Goal: Find specific fact: Find specific fact

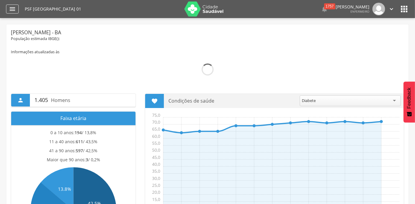
click at [15, 10] on icon "" at bounding box center [12, 8] width 7 height 7
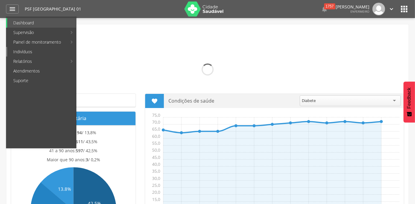
click at [17, 51] on link "Indivíduos" at bounding box center [41, 52] width 69 height 10
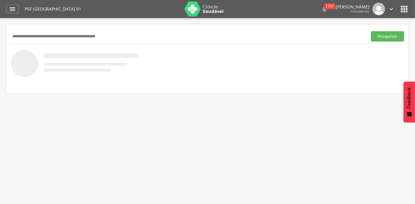
click at [26, 37] on input "text" at bounding box center [188, 36] width 354 height 10
paste input "**********"
type input "**********"
click at [371, 31] on button "Pesquisar" at bounding box center [387, 36] width 33 height 10
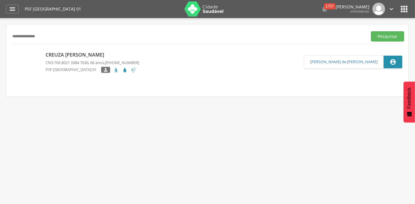
click at [53, 56] on p "Creuza [PERSON_NAME]" at bounding box center [92, 55] width 93 height 7
type input "**********"
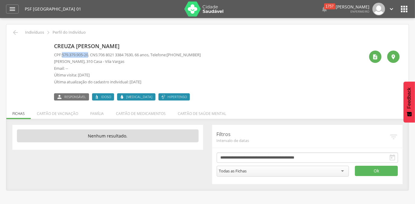
drag, startPoint x: 90, startPoint y: 54, endPoint x: 63, endPoint y: 52, distance: 26.6
click at [63, 52] on span "579.379.905-20" at bounding box center [75, 54] width 26 height 5
copy span "579.379.905-20"
click at [8, 6] on div "" at bounding box center [12, 9] width 13 height 9
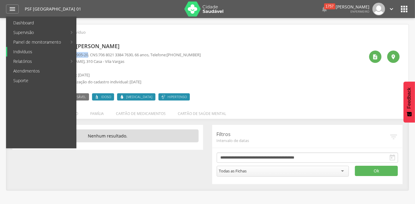
click at [28, 52] on link "Indivíduos" at bounding box center [41, 52] width 69 height 10
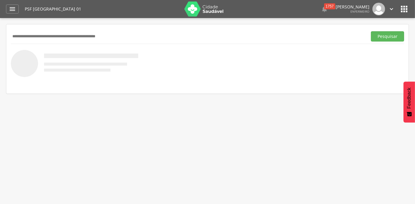
click at [26, 37] on input "text" at bounding box center [188, 36] width 354 height 10
click at [34, 36] on input "*******" at bounding box center [188, 36] width 354 height 10
click at [52, 38] on input "**********" at bounding box center [188, 36] width 354 height 10
click at [52, 37] on input "**********" at bounding box center [188, 36] width 354 height 10
type input "**********"
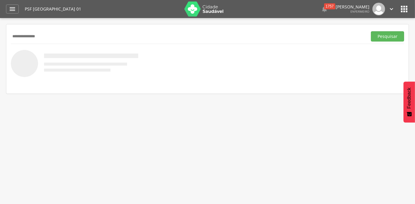
click at [371, 31] on button "Pesquisar" at bounding box center [387, 36] width 33 height 10
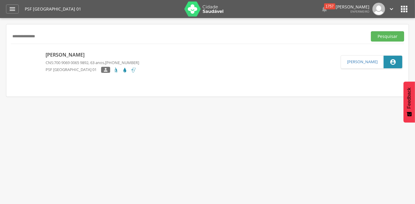
click at [68, 53] on p "[PERSON_NAME]" at bounding box center [92, 55] width 93 height 7
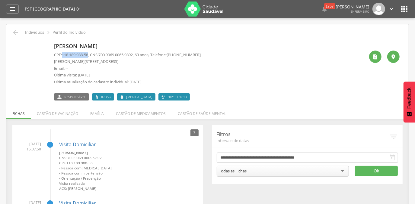
drag, startPoint x: 90, startPoint y: 54, endPoint x: 63, endPoint y: 53, distance: 26.6
click at [63, 53] on span "118.189.988-58" at bounding box center [75, 54] width 26 height 5
copy span "118.189.988-58"
drag, startPoint x: 138, startPoint y: 55, endPoint x: 102, endPoint y: 53, distance: 35.9
click at [102, 53] on span "700 9069 0065 9892" at bounding box center [115, 54] width 34 height 5
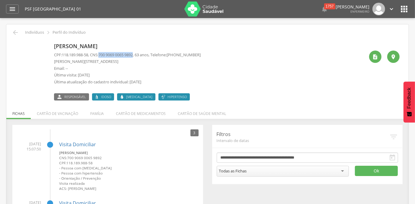
copy span "700 9069 0065 9892"
click at [207, 56] on div "[PERSON_NAME] CPF: 118.189.988-58 , CNS: [PHONE_NUMBER] , 63 anos, Telefone: [P…" at bounding box center [209, 71] width 310 height 60
click at [204, 55] on div "[PERSON_NAME] CPF: 118.189.988-58 , CNS: [PHONE_NUMBER] , 63 anos, Telefone: [P…" at bounding box center [209, 71] width 310 height 60
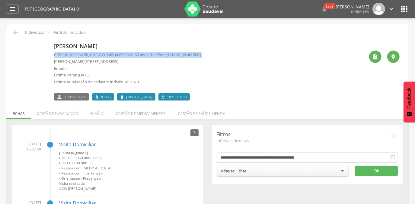
drag, startPoint x: 204, startPoint y: 55, endPoint x: 196, endPoint y: 55, distance: 7.9
click at [198, 55] on span "[PHONE_NUMBER]" at bounding box center [183, 54] width 34 height 5
click at [197, 55] on span "[PHONE_NUMBER]" at bounding box center [183, 54] width 34 height 5
click at [196, 55] on span "[PHONE_NUMBER]" at bounding box center [183, 54] width 34 height 5
click at [196, 54] on span "[PHONE_NUMBER]" at bounding box center [183, 54] width 34 height 5
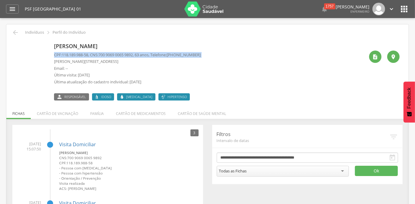
click at [206, 56] on div "[PERSON_NAME] CPF: 118.189.988-58 , CNS: [PHONE_NUMBER] , 63 anos, Telefone: [P…" at bounding box center [209, 71] width 310 height 60
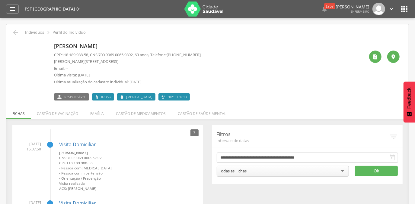
drag, startPoint x: 206, startPoint y: 54, endPoint x: 182, endPoint y: 58, distance: 24.7
click at [182, 58] on div "[PERSON_NAME] CPF: 118.189.988-58 , CNS: [PHONE_NUMBER] , 63 anos, Telefone: [P…" at bounding box center [209, 71] width 310 height 60
drag, startPoint x: 182, startPoint y: 58, endPoint x: 204, endPoint y: 54, distance: 22.8
click at [201, 54] on p "CPF: 118.189.988-58 , CNS: [PHONE_NUMBER] , 63 anos, Telefone: [PHONE_NUMBER]" at bounding box center [127, 55] width 147 height 6
copy span "[PHONE_NUMBER]"
